Goal: Information Seeking & Learning: Learn about a topic

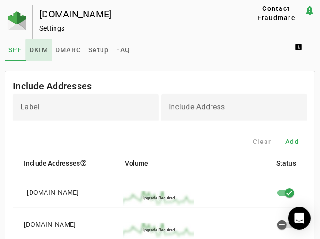
click at [45, 52] on span "DKIM" at bounding box center [39, 50] width 18 height 7
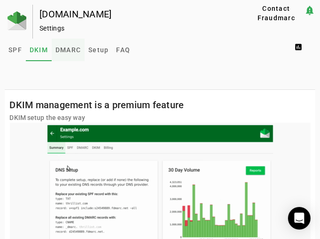
click at [65, 50] on span "DMARC" at bounding box center [67, 50] width 25 height 7
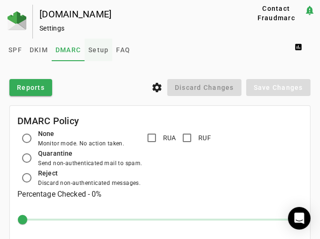
click at [100, 52] on span "Setup" at bounding box center [98, 50] width 20 height 7
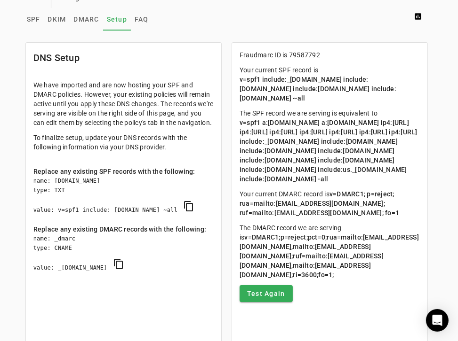
scroll to position [43, 0]
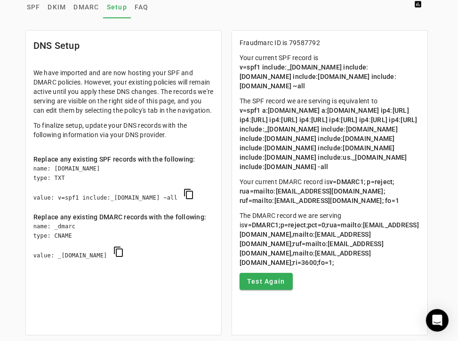
click at [320, 172] on p "The SPF record we are serving is equivalent to v=spf1 a:[DOMAIN_NAME] a:[DOMAIN…" at bounding box center [329, 133] width 180 height 75
click at [87, 9] on span "DMARC" at bounding box center [85, 7] width 25 height 7
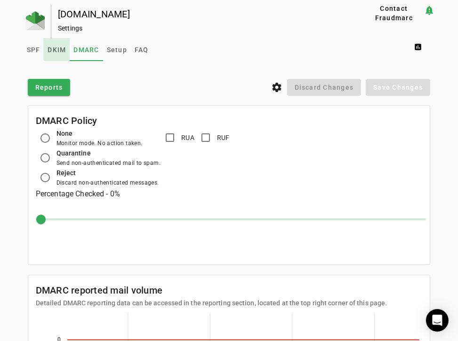
click at [56, 49] on span "DKIM" at bounding box center [57, 50] width 18 height 7
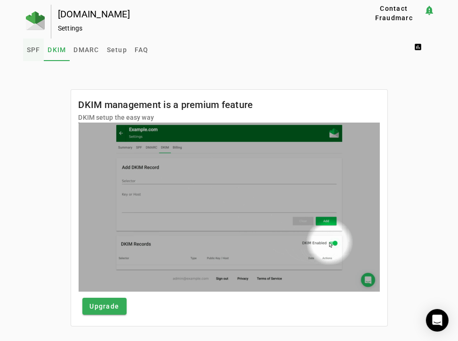
click at [28, 48] on span "SPF" at bounding box center [34, 50] width 14 height 7
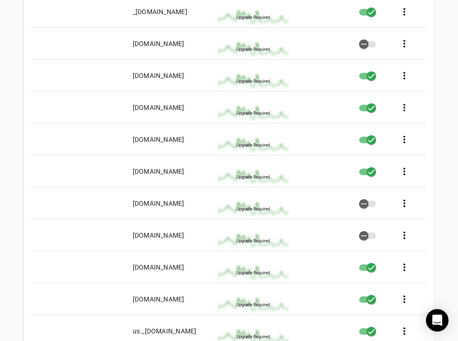
scroll to position [161, 0]
